Goal: Information Seeking & Learning: Learn about a topic

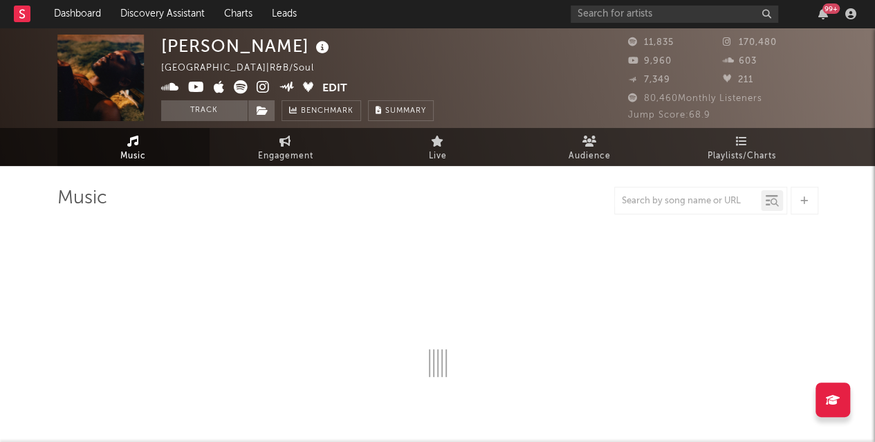
select select "6m"
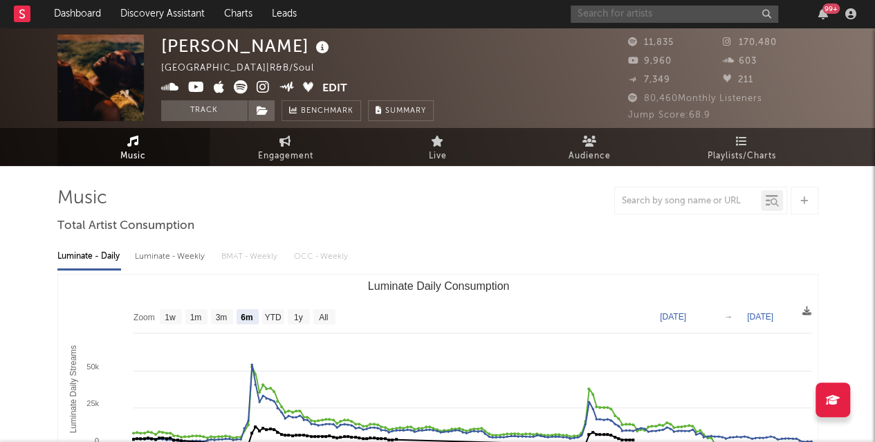
click at [637, 14] on input "text" at bounding box center [675, 14] width 208 height 17
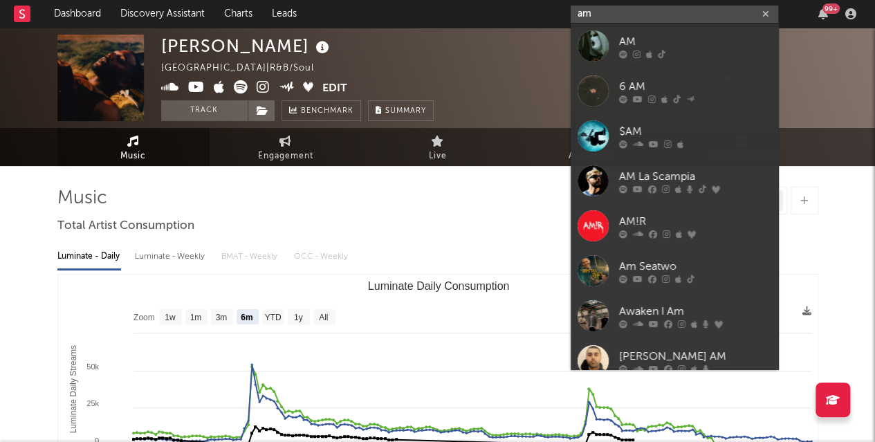
type input "a"
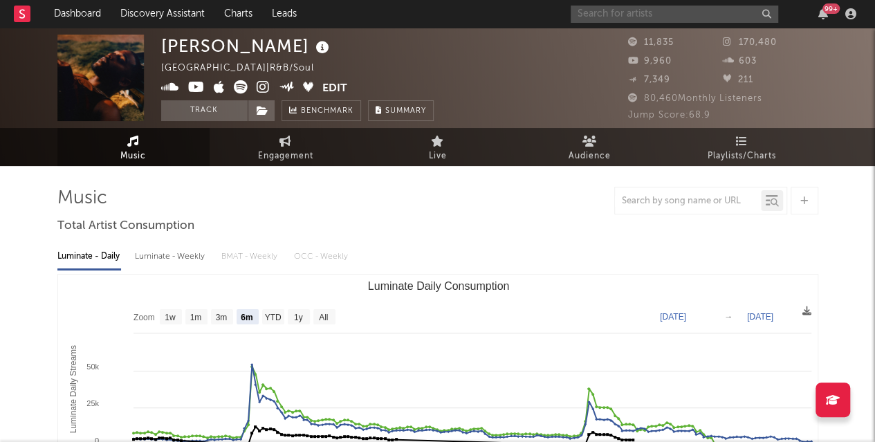
click at [613, 10] on input "text" at bounding box center [675, 14] width 208 height 17
click at [516, 60] on div "[PERSON_NAME] [GEOGRAPHIC_DATA] | R&B/Soul Edit Track Benchmark Summary" at bounding box center [386, 78] width 450 height 87
click at [597, 10] on input "text" at bounding box center [675, 14] width 208 height 17
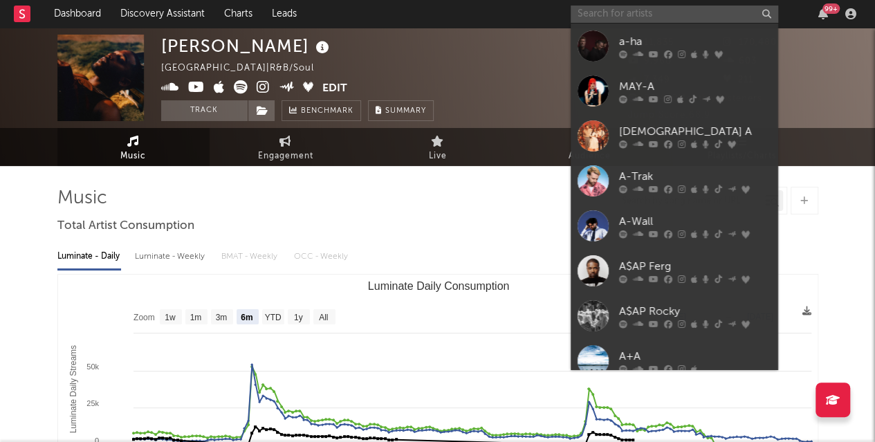
paste input "[PERSON_NAME]"
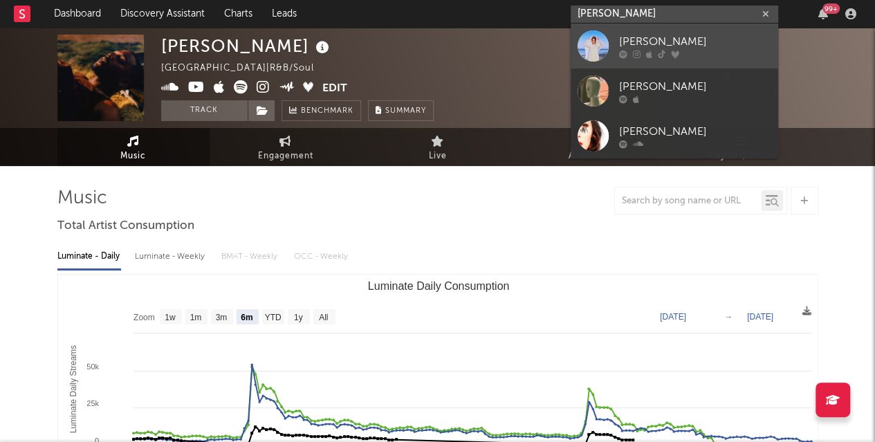
type input "[PERSON_NAME]"
click at [644, 38] on div "[PERSON_NAME]" at bounding box center [695, 41] width 152 height 17
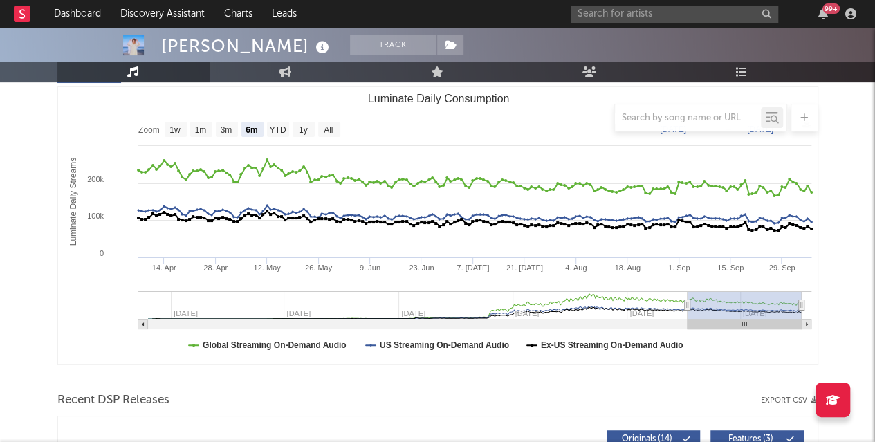
scroll to position [172, 0]
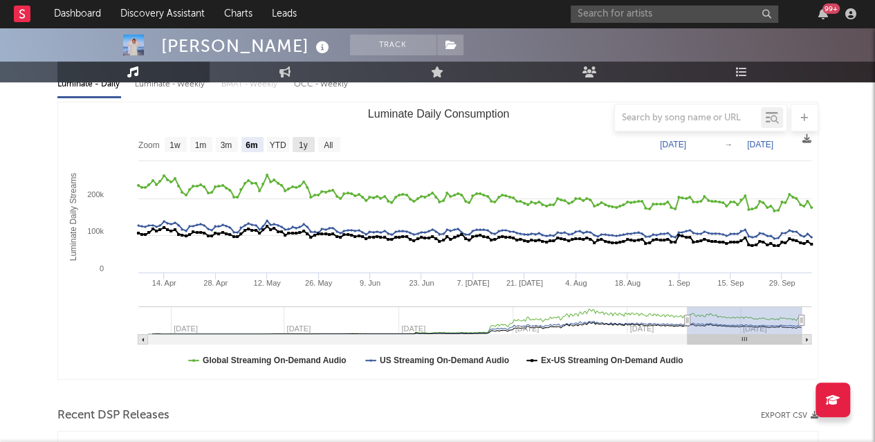
click at [304, 145] on text "1y" at bounding box center [302, 145] width 9 height 10
select select "1y"
type input "[DATE]"
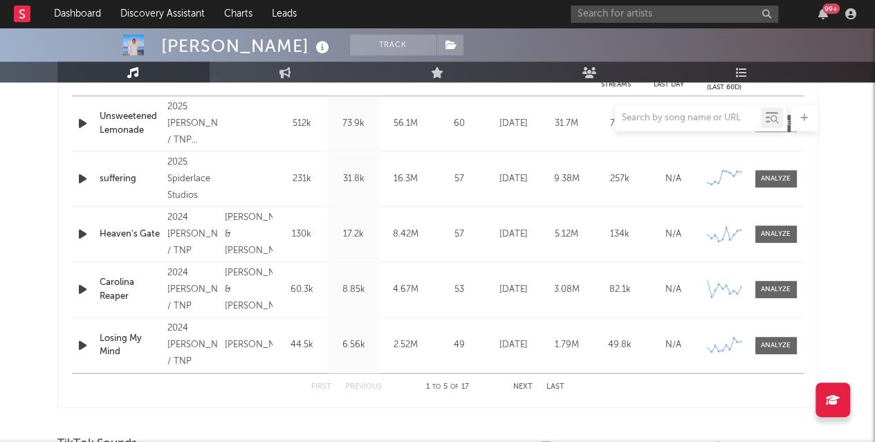
scroll to position [587, 0]
